Goal: Task Accomplishment & Management: Complete application form

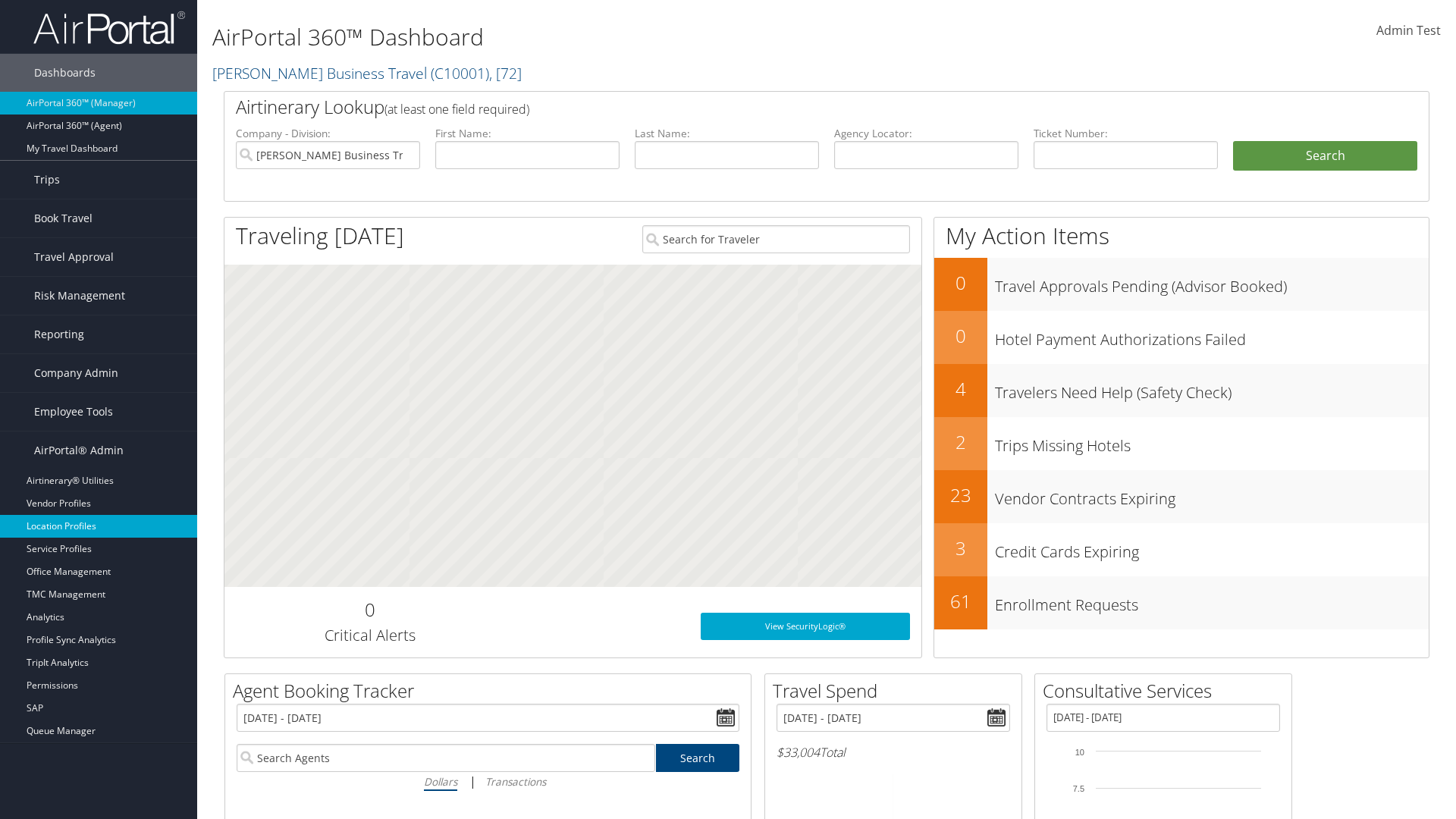
click at [99, 526] on link "Location Profiles" at bounding box center [99, 526] width 197 height 22
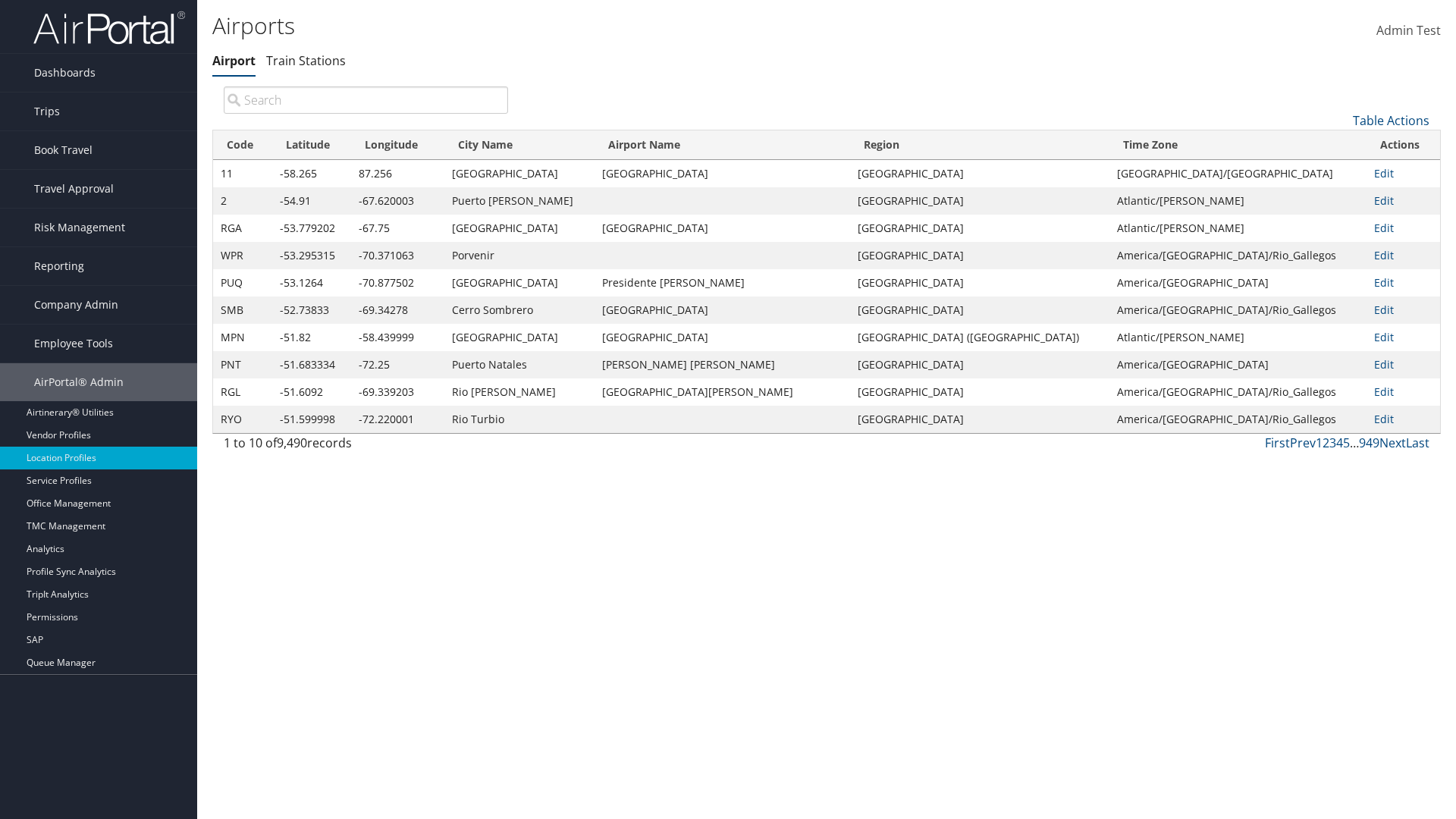
click at [1391, 119] on link "Table Actions" at bounding box center [1391, 121] width 77 height 17
click at [1340, 143] on link "New Record" at bounding box center [1340, 143] width 199 height 26
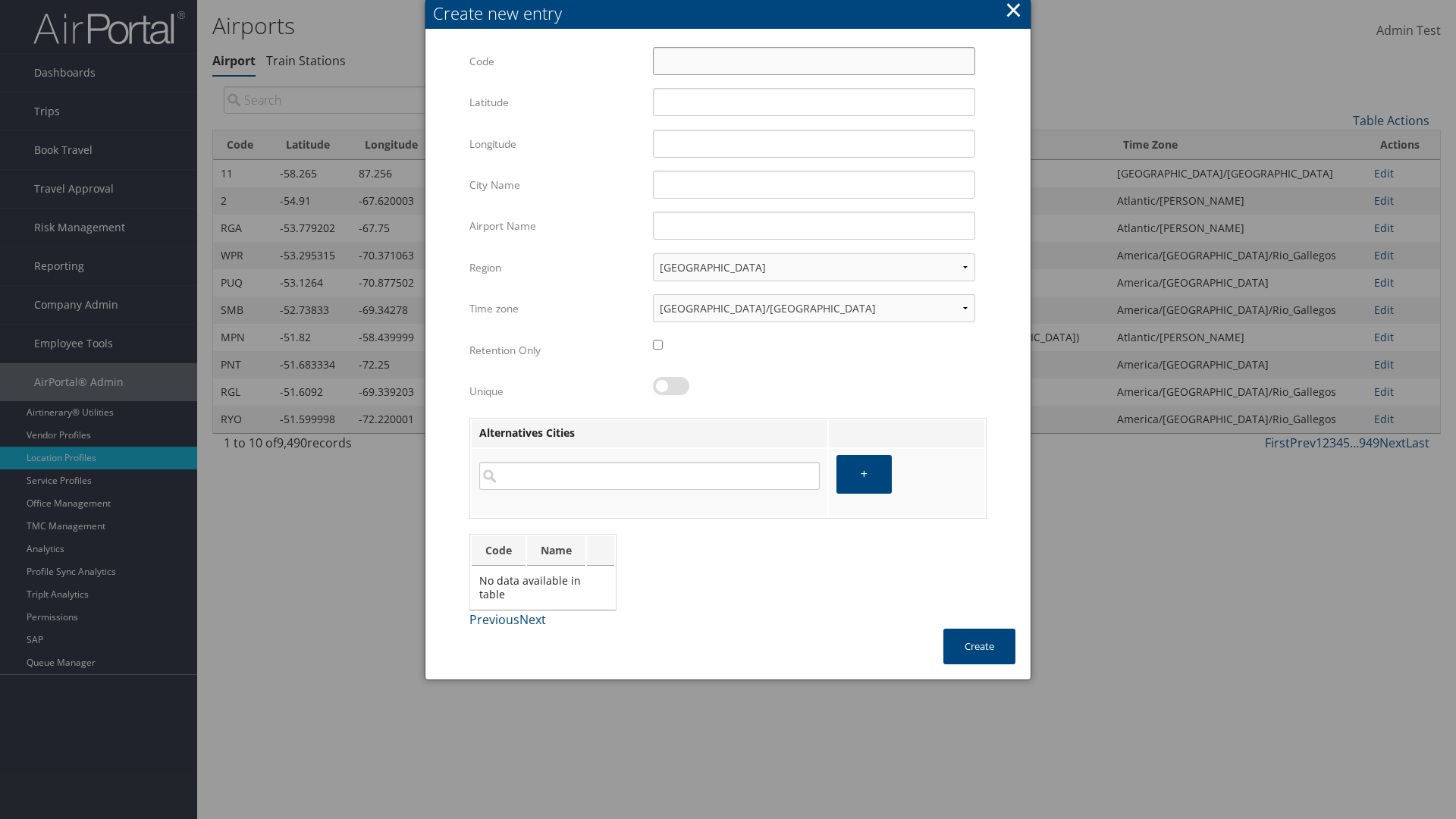
click at [814, 60] on input "Code" at bounding box center [814, 61] width 322 height 28
type input ":R"
click at [814, 102] on input "32.953182" at bounding box center [814, 102] width 322 height 28
type input "32.953182"
click at [814, 143] on input "12.016439" at bounding box center [814, 143] width 322 height 28
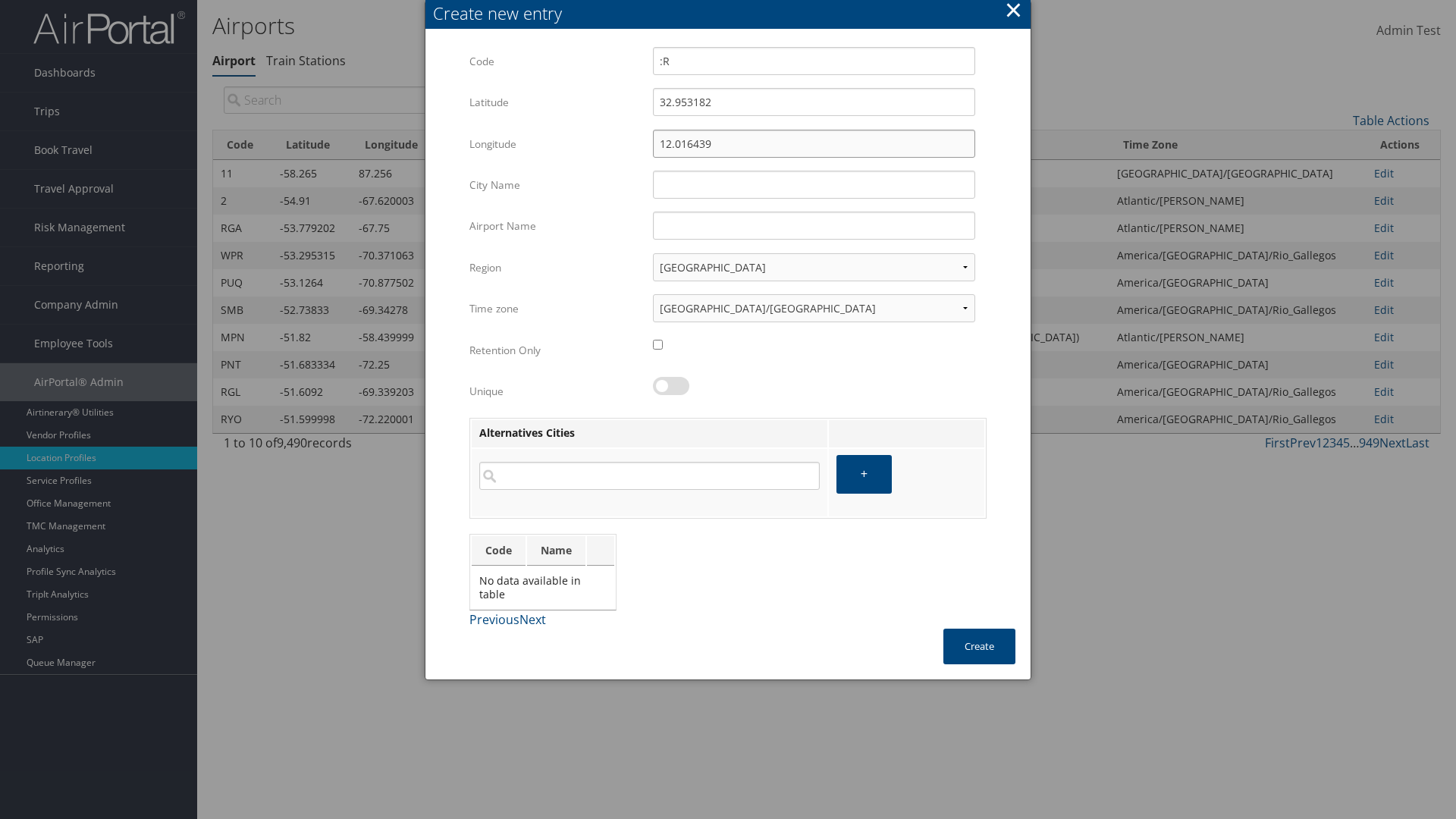
type input "12.016439"
click at [814, 185] on input "City Name" at bounding box center [814, 185] width 322 height 28
type input "Zwara"
type input ":R"
type input "Zwara"
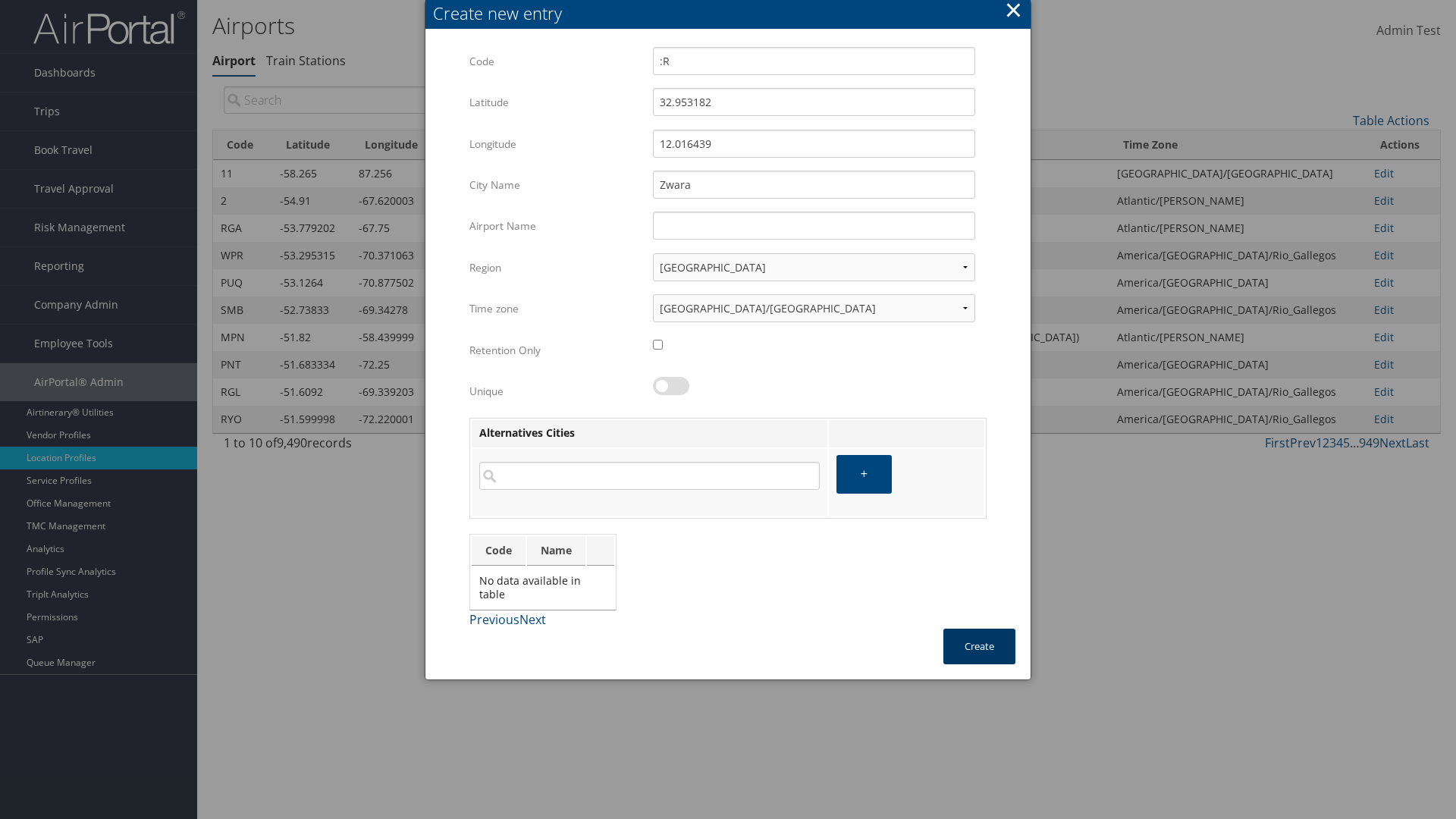
click at [979, 646] on button "Create" at bounding box center [979, 646] width 72 height 36
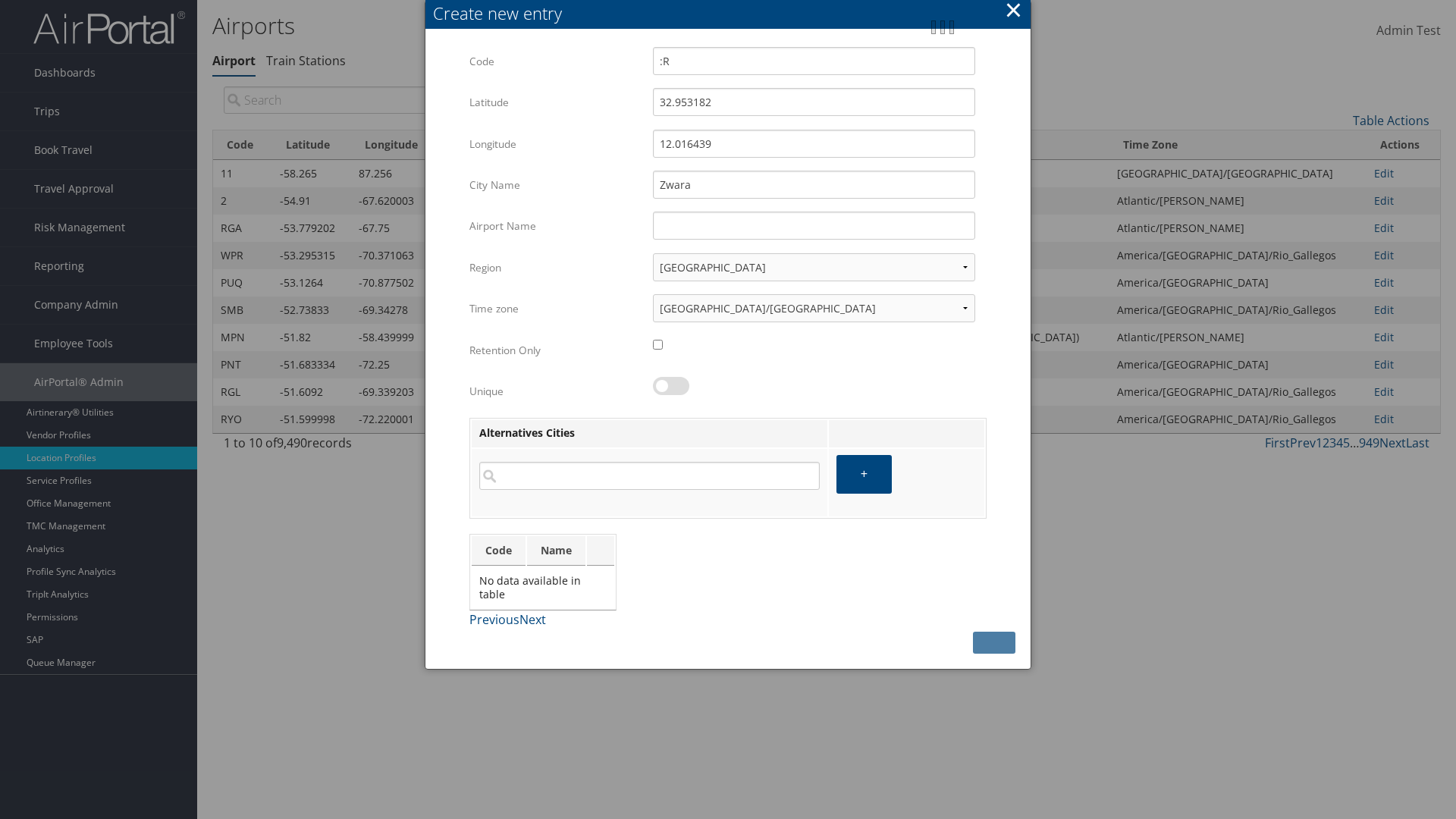
type input "Zwara"
